Goal: Find specific page/section: Find specific page/section

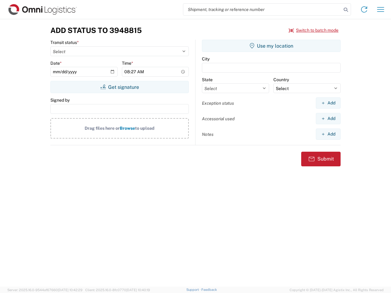
click at [263, 9] on input "search" at bounding box center [262, 10] width 158 height 12
click at [346, 10] on icon at bounding box center [346, 10] width 9 height 9
click at [364, 9] on icon at bounding box center [364, 10] width 10 height 10
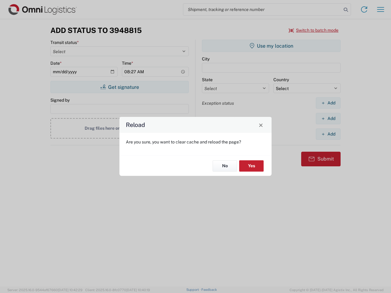
click at [381, 9] on div "Reload Are you sure, you want to clear cache and reload the page? No Yes" at bounding box center [195, 146] width 391 height 293
click at [314, 30] on div "Reload Are you sure, you want to clear cache and reload the page? No Yes" at bounding box center [195, 146] width 391 height 293
click at [119, 87] on div "Reload Are you sure, you want to clear cache and reload the page? No Yes" at bounding box center [195, 146] width 391 height 293
click at [271, 46] on div "Reload Are you sure, you want to clear cache and reload the page? No Yes" at bounding box center [195, 146] width 391 height 293
click at [328, 103] on div "Reload Are you sure, you want to clear cache and reload the page? No Yes" at bounding box center [195, 146] width 391 height 293
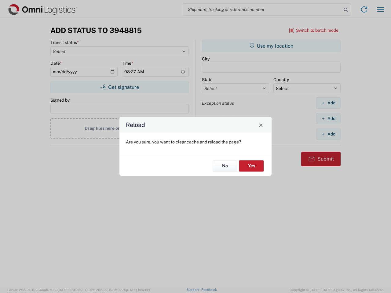
click at [328, 119] on div "Reload Are you sure, you want to clear cache and reload the page? No Yes" at bounding box center [195, 146] width 391 height 293
click at [328, 134] on div "Reload Are you sure, you want to clear cache and reload the page? No Yes" at bounding box center [195, 146] width 391 height 293
